Goal: Information Seeking & Learning: Learn about a topic

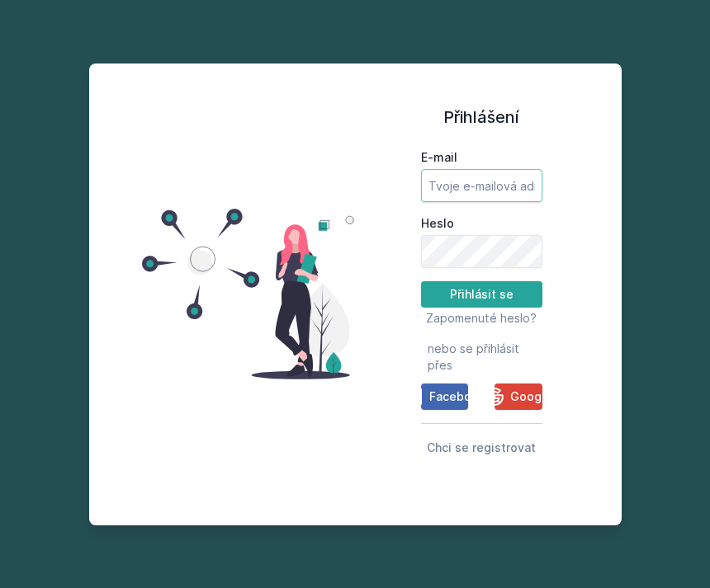
type input "[EMAIL_ADDRESS][DOMAIN_NAME]"
click at [481, 308] on button "Přihlásit se" at bounding box center [481, 294] width 121 height 26
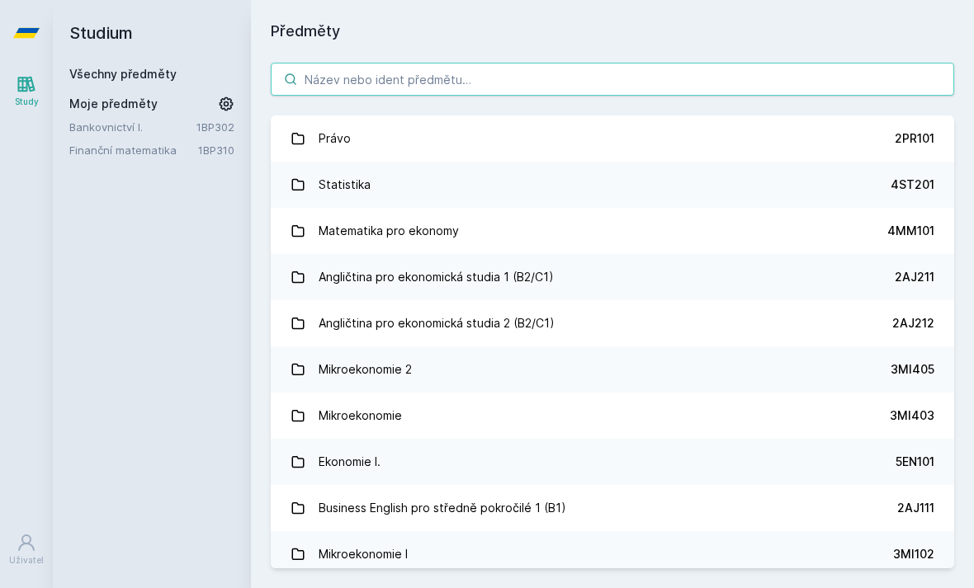
click at [314, 78] on input "search" at bounding box center [612, 79] width 683 height 33
type input "Manag"
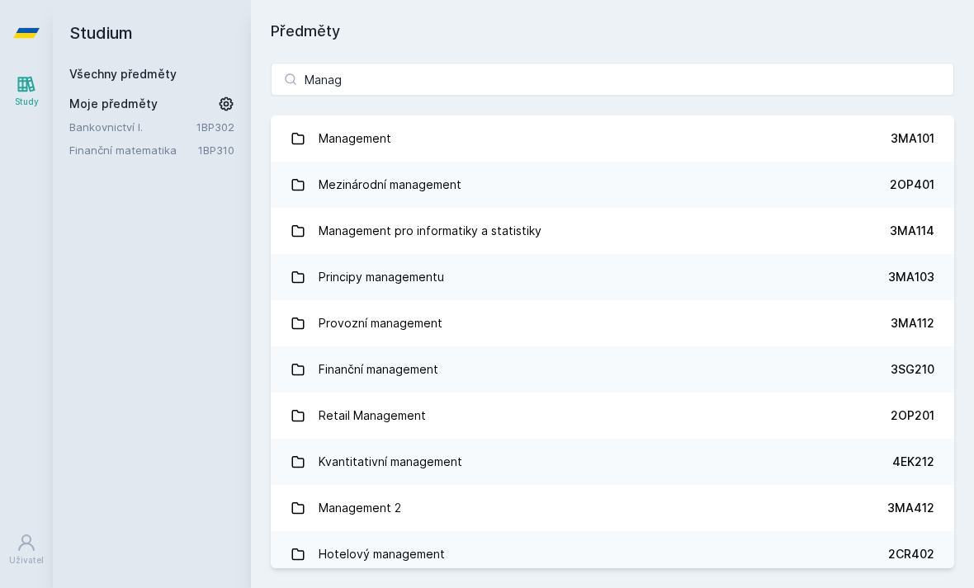
click at [323, 143] on div "Management" at bounding box center [354, 138] width 73 height 33
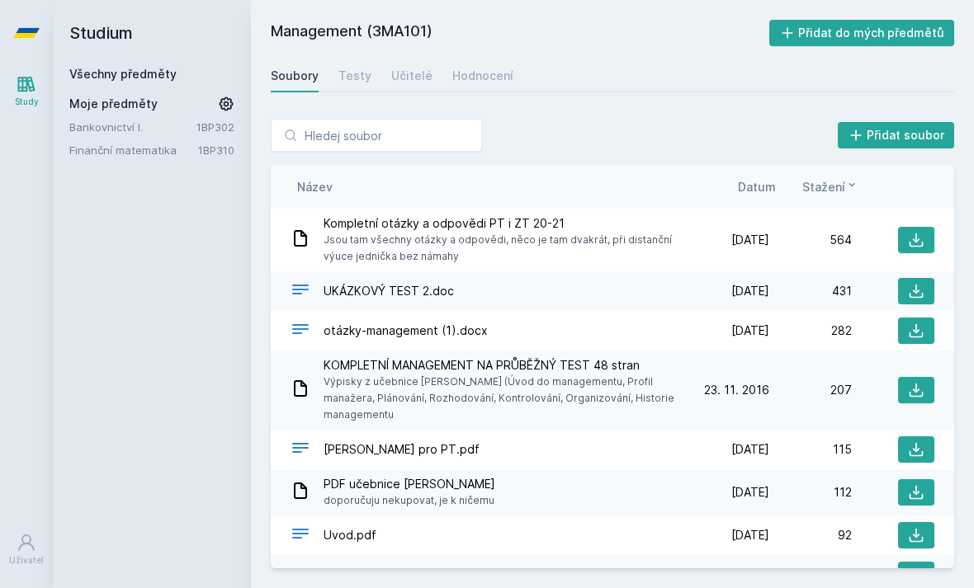
click at [348, 65] on link "Testy" at bounding box center [354, 75] width 33 height 33
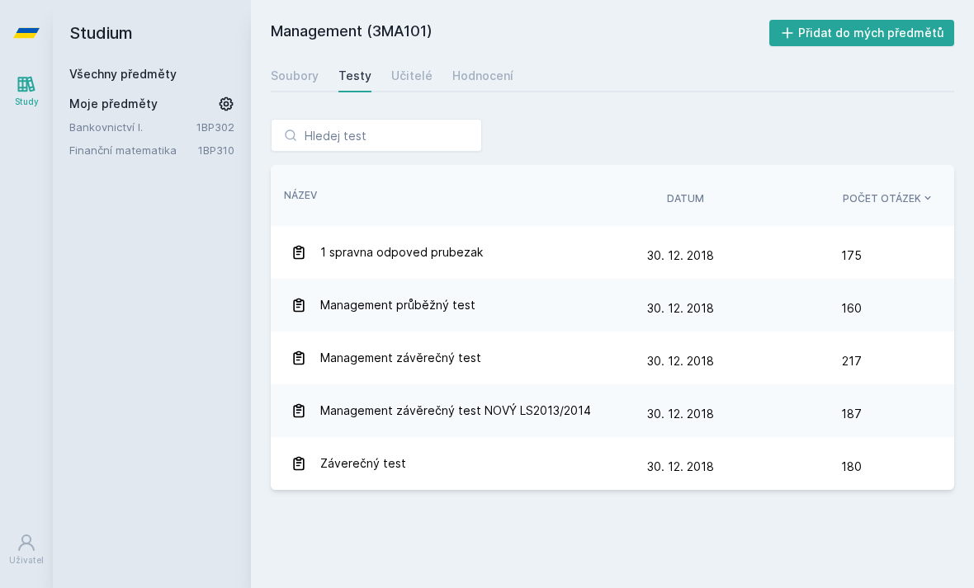
click at [282, 65] on link "Soubory" at bounding box center [295, 75] width 48 height 33
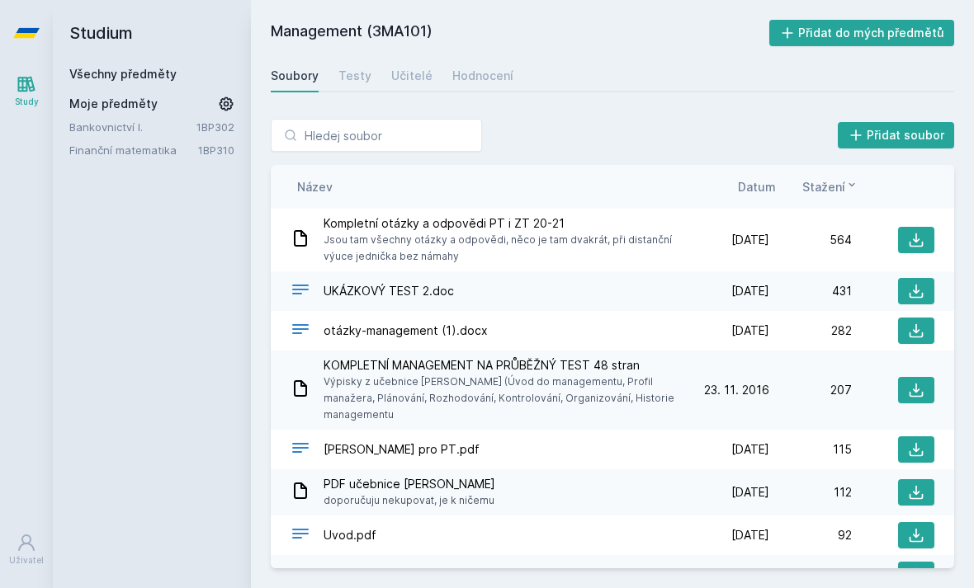
click at [358, 241] on span "Jsou tam všechny otázky a odpovědi, něco je tam dvakrát, při distanční výuce je…" at bounding box center [501, 248] width 356 height 33
click at [356, 83] on div "Testy" at bounding box center [354, 76] width 33 height 17
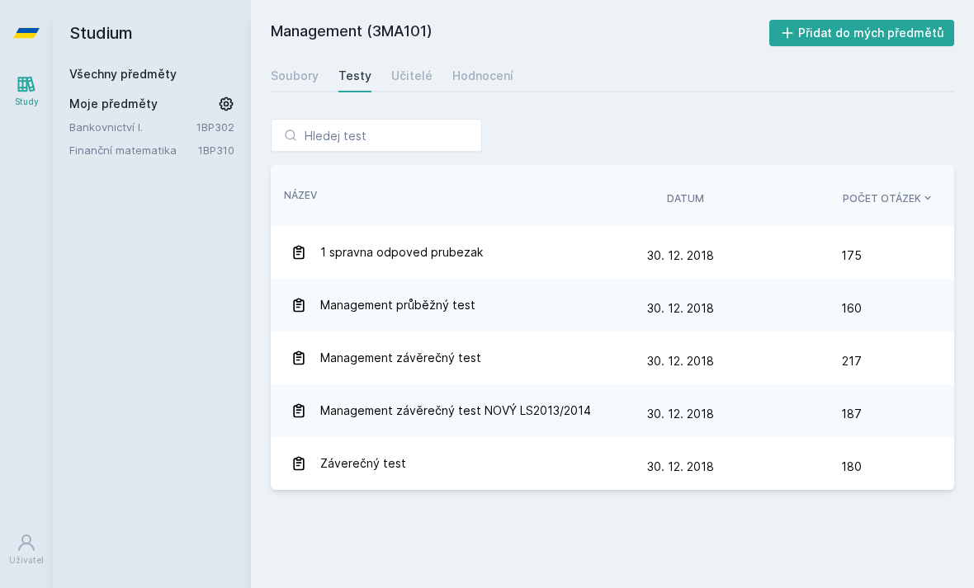
click at [396, 83] on div "Učitelé" at bounding box center [411, 76] width 41 height 17
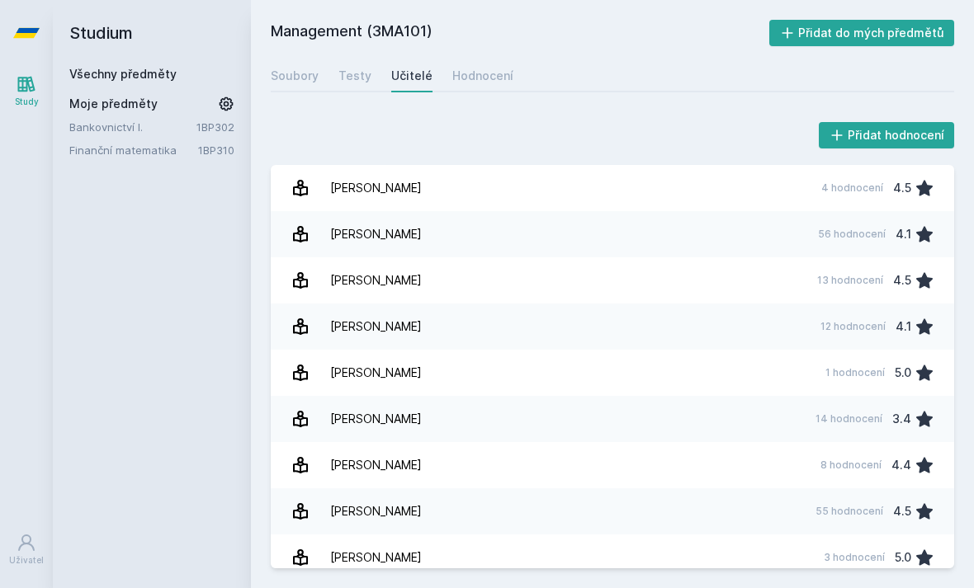
click at [356, 74] on div "Testy" at bounding box center [354, 76] width 33 height 17
